Goal: Find specific page/section: Find specific page/section

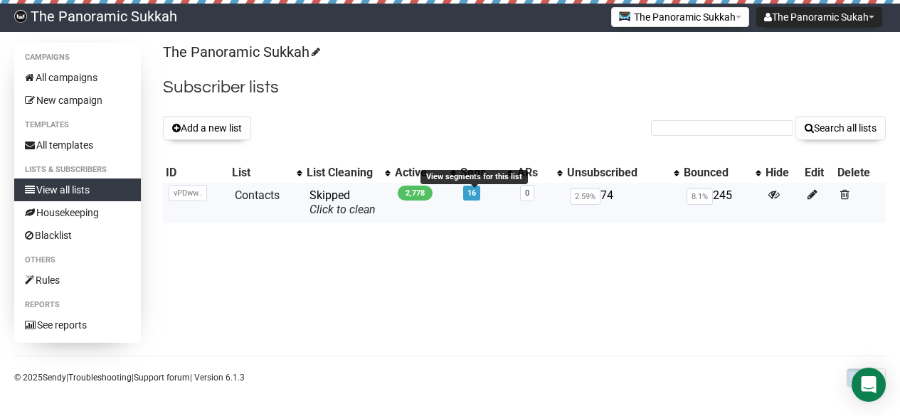
click at [475, 193] on link "16" at bounding box center [472, 193] width 9 height 9
click at [248, 196] on link "Contacts" at bounding box center [257, 196] width 45 height 14
click at [327, 201] on span "Skipped You can be flagged for spam ! We scanned a few emails in this list and …" at bounding box center [343, 203] width 66 height 28
click at [243, 191] on link "Contacts" at bounding box center [257, 196] width 45 height 14
